Goal: Find contact information: Find contact information

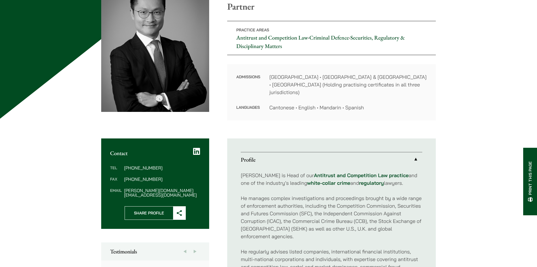
scroll to position [118, 0]
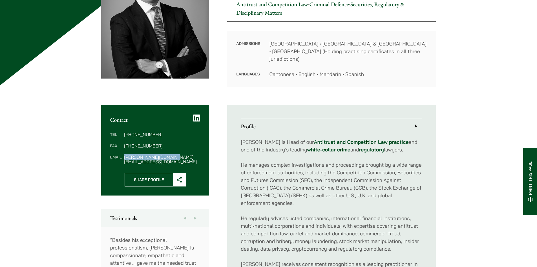
drag, startPoint x: 178, startPoint y: 150, endPoint x: 123, endPoint y: 152, distance: 54.8
click at [123, 152] on dl "Tel [PHONE_NUMBER] Fax [PHONE_NUMBER] Email [PERSON_NAME][DOMAIN_NAME][EMAIL_AD…" at bounding box center [155, 148] width 90 height 32
copy dd "[PERSON_NAME][DOMAIN_NAME][EMAIL_ADDRESS][DOMAIN_NAME]"
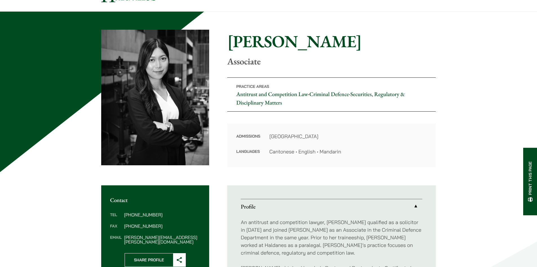
scroll to position [35, 0]
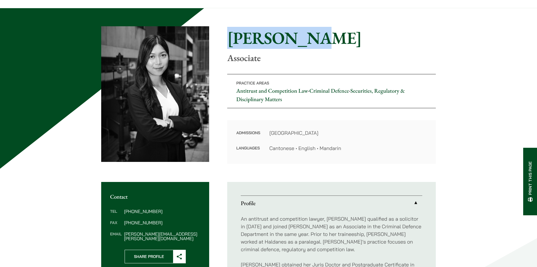
drag, startPoint x: 227, startPoint y: 40, endPoint x: 321, endPoint y: 35, distance: 94.1
click at [321, 35] on h1 "Joanne Lam" at bounding box center [331, 38] width 209 height 20
copy h1 "Joanne Lam"
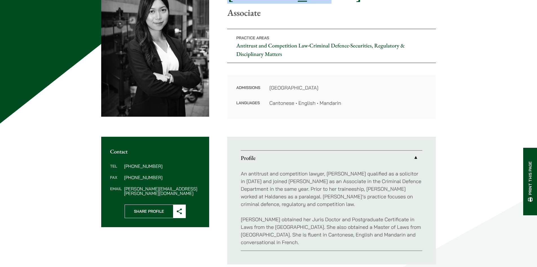
scroll to position [83, 0]
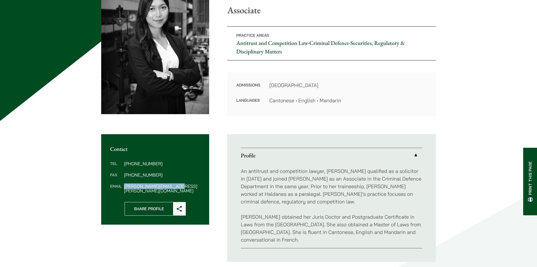
drag, startPoint x: 183, startPoint y: 189, endPoint x: 124, endPoint y: 186, distance: 59.4
click at [124, 186] on div "Tel (852) 2230 2869 Fax (852) 2845 1637 Email joanne.lam@haldanes.com" at bounding box center [155, 177] width 108 height 50
copy dd "joanne.lam@haldanes.com"
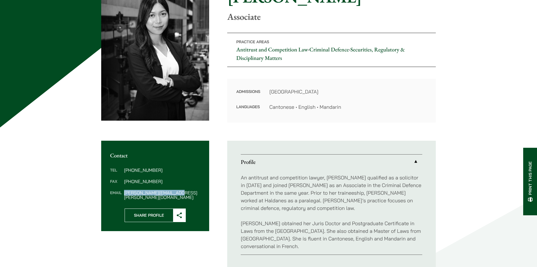
scroll to position [76, 0]
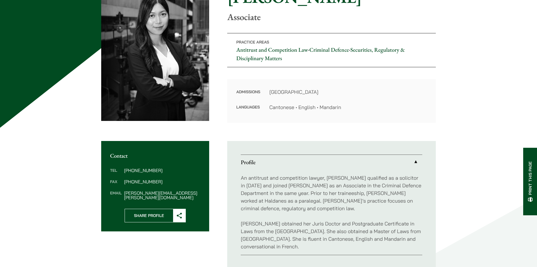
click at [207, 172] on div "Tel (852) 2230 2869 Fax (852) 2845 1637 Email joanne.lam@haldanes.com" at bounding box center [155, 184] width 108 height 50
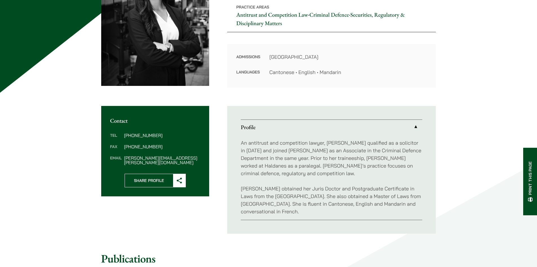
scroll to position [111, 0]
